Goal: Information Seeking & Learning: Learn about a topic

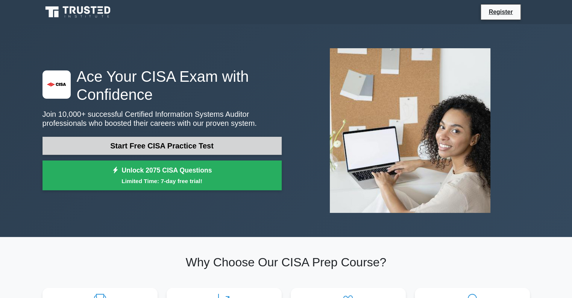
click at [216, 150] on link "Start Free CISA Practice Test" at bounding box center [162, 146] width 239 height 18
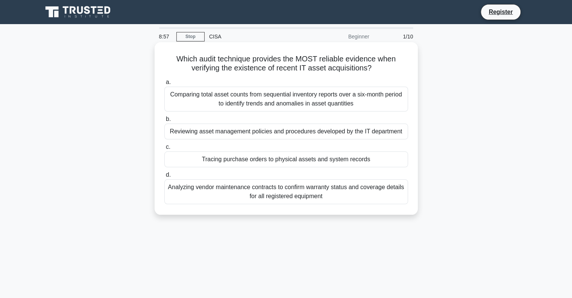
click at [277, 162] on div "Tracing purchase orders to physical assets and system records" at bounding box center [286, 159] width 244 height 16
click at [164, 149] on input "c. Tracing purchase orders to physical assets and system records" at bounding box center [164, 147] width 0 height 5
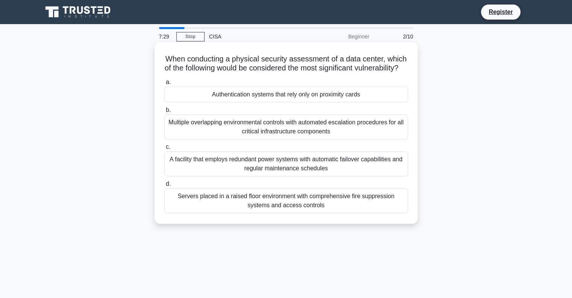
click at [314, 102] on div "Authentication systems that rely only on proximity cards" at bounding box center [286, 95] width 244 height 16
click at [164, 85] on input "a. Authentication systems that rely only on proximity cards" at bounding box center [164, 82] width 0 height 5
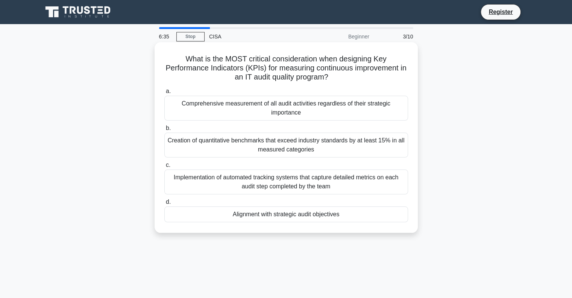
click at [309, 143] on div "Creation of quantitative benchmarks that exceed industry standards by at least …" at bounding box center [286, 144] width 244 height 25
click at [164, 131] on input "b. Creation of quantitative benchmarks that exceed industry standards by at lea…" at bounding box center [164, 128] width 0 height 5
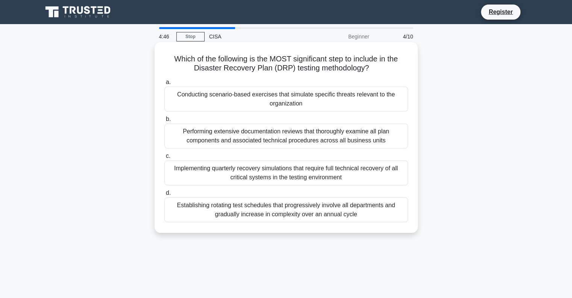
click at [305, 143] on div "Performing extensive documentation reviews that thoroughly examine all plan com…" at bounding box center [286, 135] width 244 height 25
click at [164, 122] on input "b. Performing extensive documentation reviews that thoroughly examine all plan …" at bounding box center [164, 119] width 0 height 5
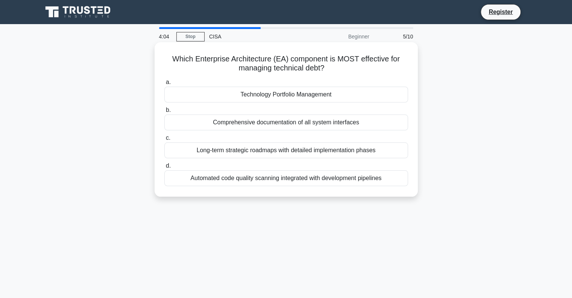
click at [265, 90] on div "Technology Portfolio Management" at bounding box center [286, 95] width 244 height 16
click at [164, 85] on input "a. Technology Portfolio Management" at bounding box center [164, 82] width 0 height 5
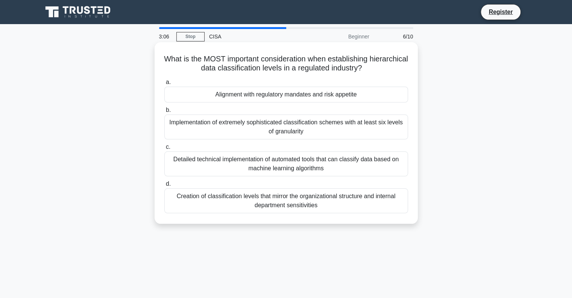
click at [295, 140] on div "a. Alignment with regulatory mandates and risk appetite b. Implementation of ex…" at bounding box center [286, 145] width 253 height 139
click at [289, 129] on div "Implementation of extremely sophisticated classification schemes with at least …" at bounding box center [286, 126] width 244 height 25
click at [164, 113] on input "b. Implementation of extremely sophisticated classification schemes with at lea…" at bounding box center [164, 110] width 0 height 5
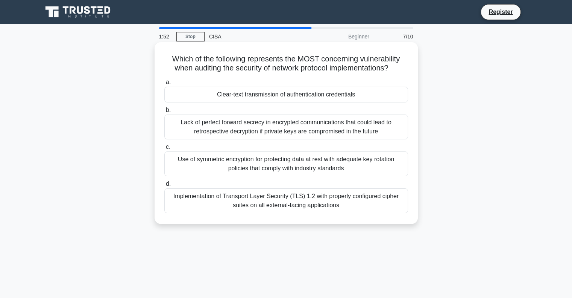
click at [311, 96] on div "Clear-text transmission of authentication credentials" at bounding box center [286, 95] width 244 height 16
click at [164, 85] on input "a. Clear-text transmission of authentication credentials" at bounding box center [164, 82] width 0 height 5
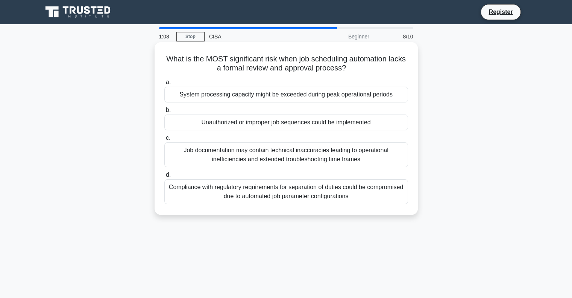
click at [321, 124] on div "Unauthorized or improper job sequences could be implemented" at bounding box center [286, 122] width 244 height 16
click at [164, 113] on input "b. Unauthorized or improper job sequences could be implemented" at bounding box center [164, 110] width 0 height 5
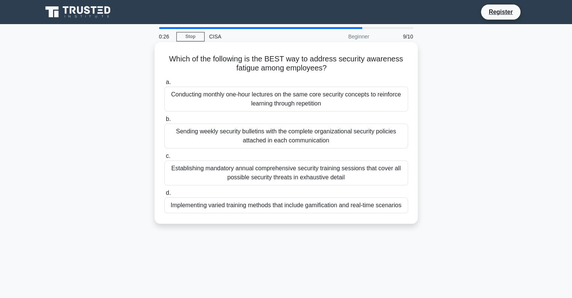
click at [329, 206] on div "Implementing varied training methods that include gamification and real-time sc…" at bounding box center [286, 205] width 244 height 16
click at [164, 195] on input "d. Implementing varied training methods that include gamification and real-time…" at bounding box center [164, 192] width 0 height 5
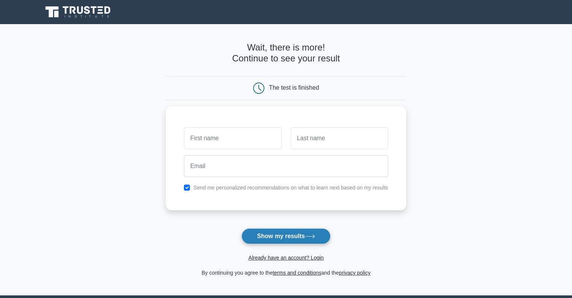
click at [269, 234] on button "Show my results" at bounding box center [286, 236] width 89 height 16
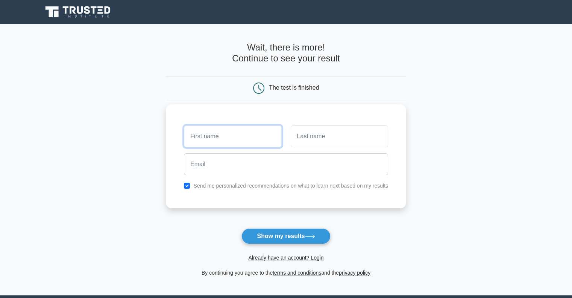
click at [230, 137] on input "text" at bounding box center [232, 136] width 97 height 22
type input "m"
click at [302, 137] on input "text" at bounding box center [339, 136] width 97 height 22
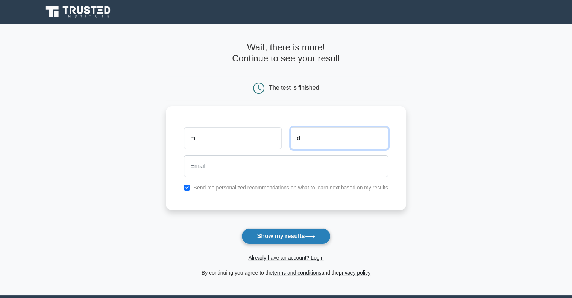
type input "d"
click at [296, 233] on button "Show my results" at bounding box center [286, 236] width 89 height 16
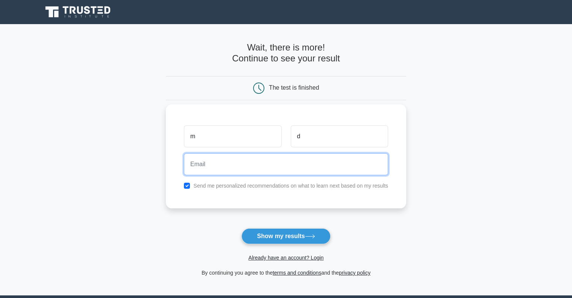
click at [218, 164] on input "email" at bounding box center [286, 164] width 204 height 22
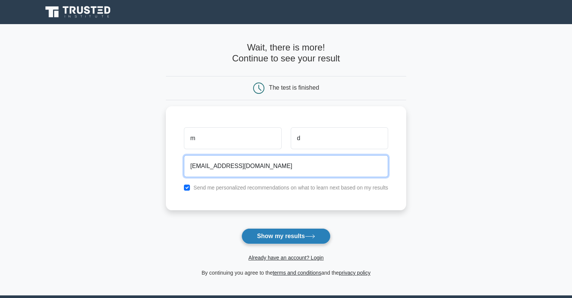
type input "megdube@deloitte.com"
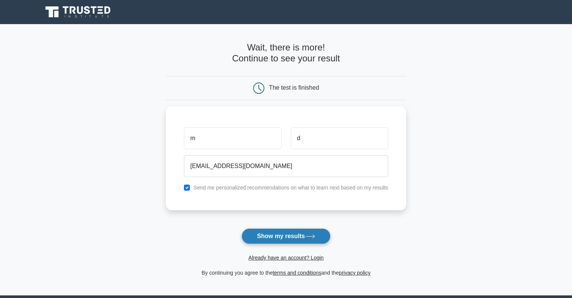
click at [272, 236] on button "Show my results" at bounding box center [286, 236] width 89 height 16
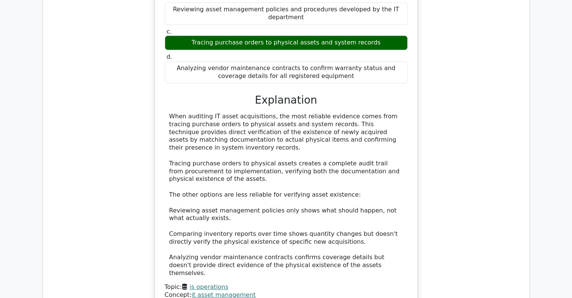
scroll to position [736, 0]
